Goal: Check status: Check status

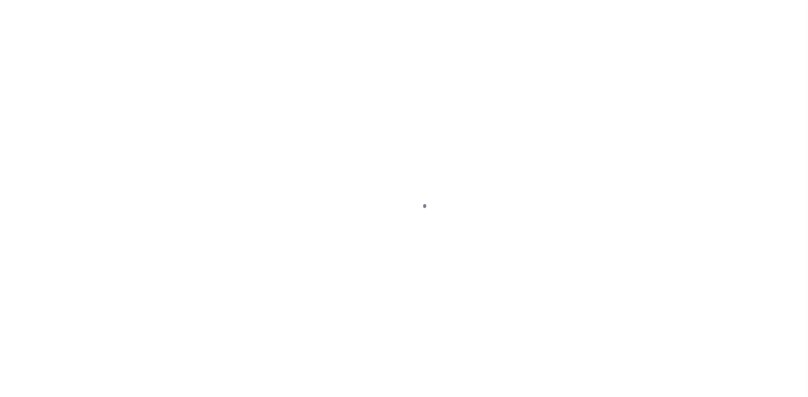
select select
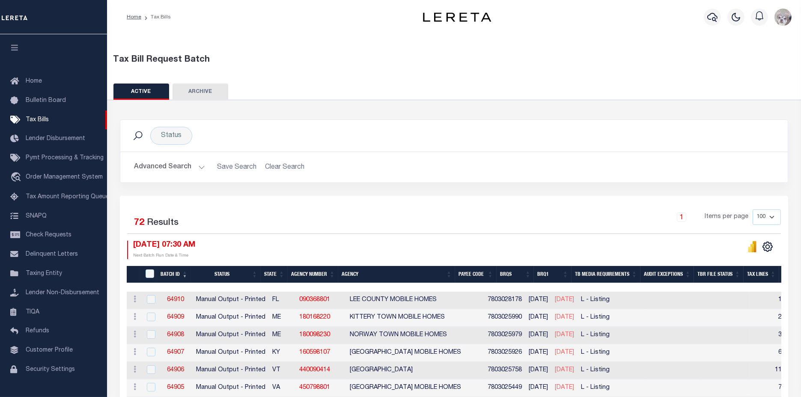
click at [164, 166] on button "Advanced Search" at bounding box center [169, 167] width 71 height 17
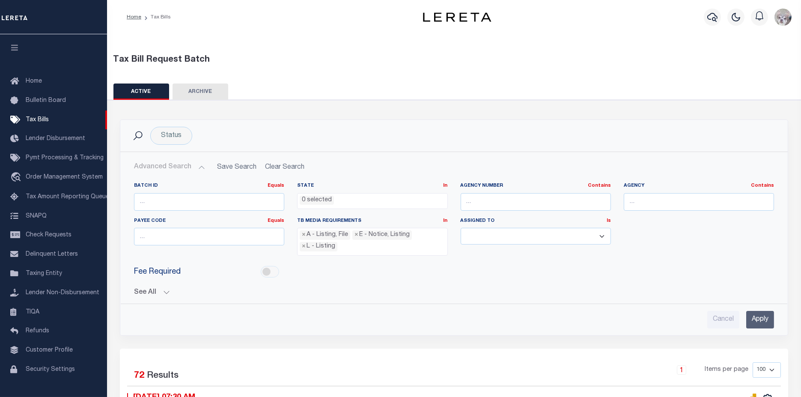
click at [137, 290] on button "See All" at bounding box center [454, 293] width 640 height 8
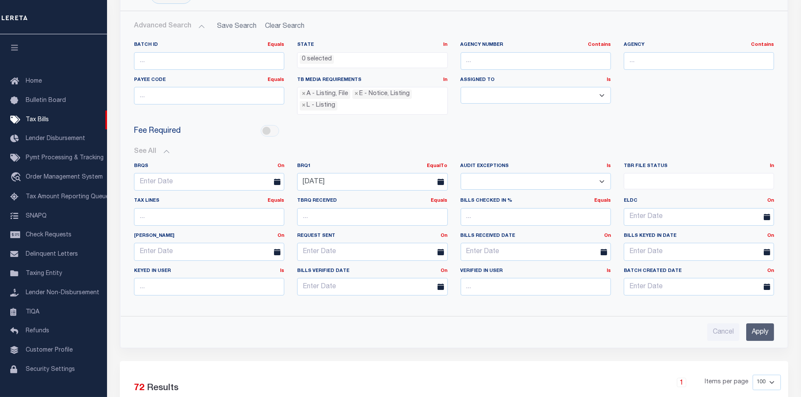
scroll to position [143, 0]
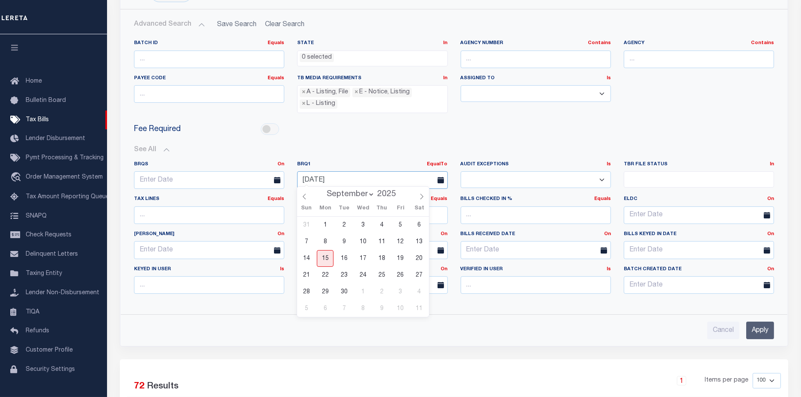
click at [349, 177] on input "[DATE]" at bounding box center [372, 180] width 150 height 18
click at [321, 261] on span "15" at bounding box center [325, 258] width 17 height 17
click at [753, 330] on input "Apply" at bounding box center [760, 330] width 28 height 18
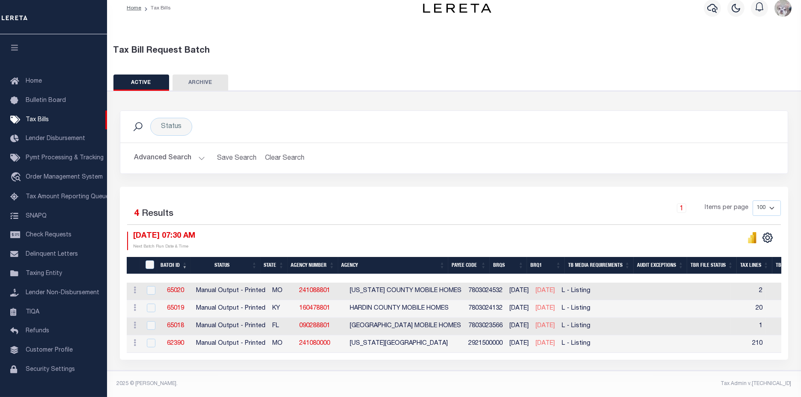
scroll to position [13, 0]
click at [179, 155] on button "Advanced Search" at bounding box center [169, 158] width 71 height 17
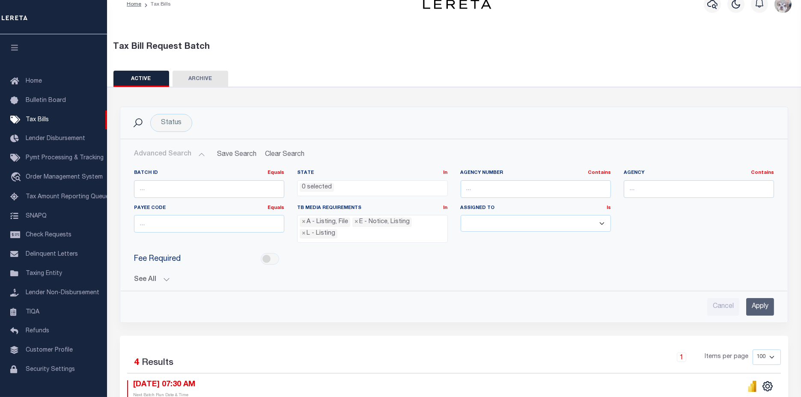
click at [138, 281] on div "Batch ID Equals Equals Is Not Equal To Is Greater Than Is Less Than State In In…" at bounding box center [454, 239] width 654 height 153
click at [143, 277] on button "See All" at bounding box center [454, 280] width 640 height 8
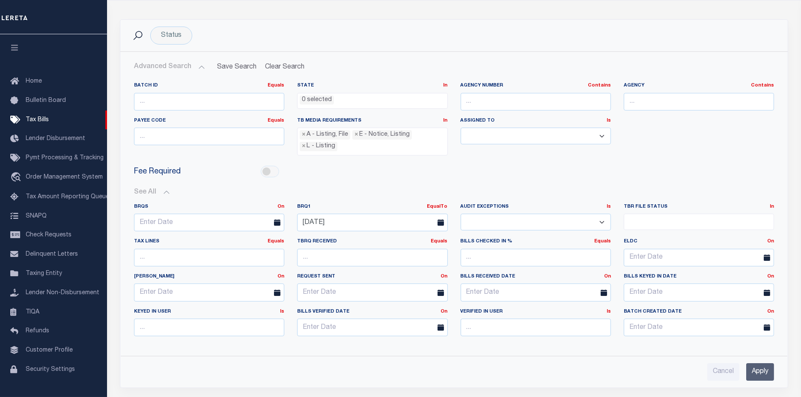
scroll to position [155, 0]
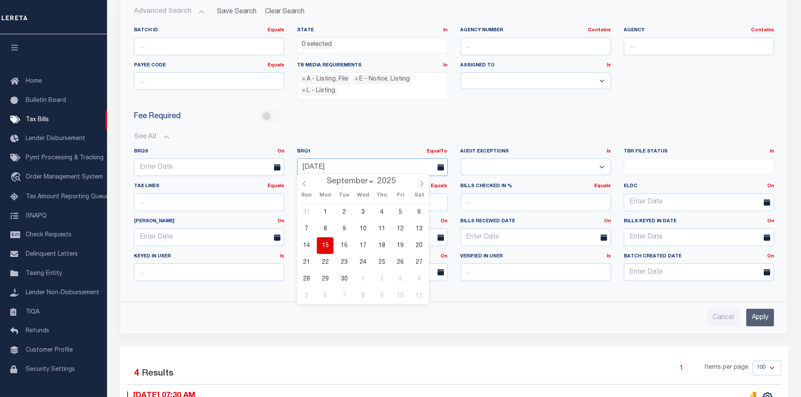
click at [342, 167] on input "[DATE]" at bounding box center [372, 167] width 150 height 18
click at [402, 229] on span "12" at bounding box center [400, 228] width 17 height 17
type input "[DATE]"
click at [762, 315] on input "Apply" at bounding box center [760, 318] width 28 height 18
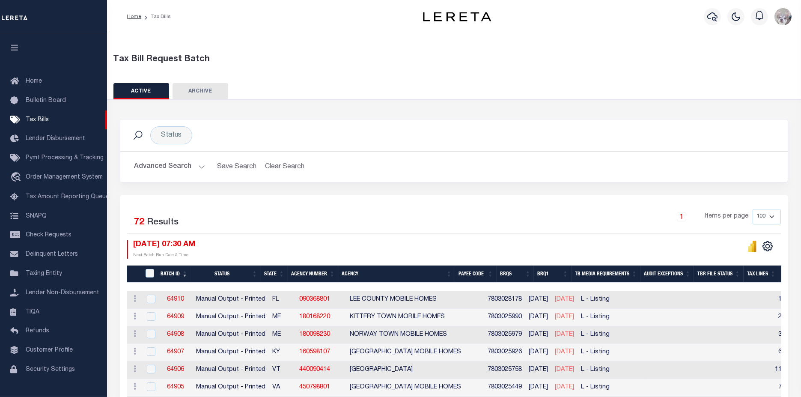
scroll to position [0, 0]
